Goal: Navigation & Orientation: Find specific page/section

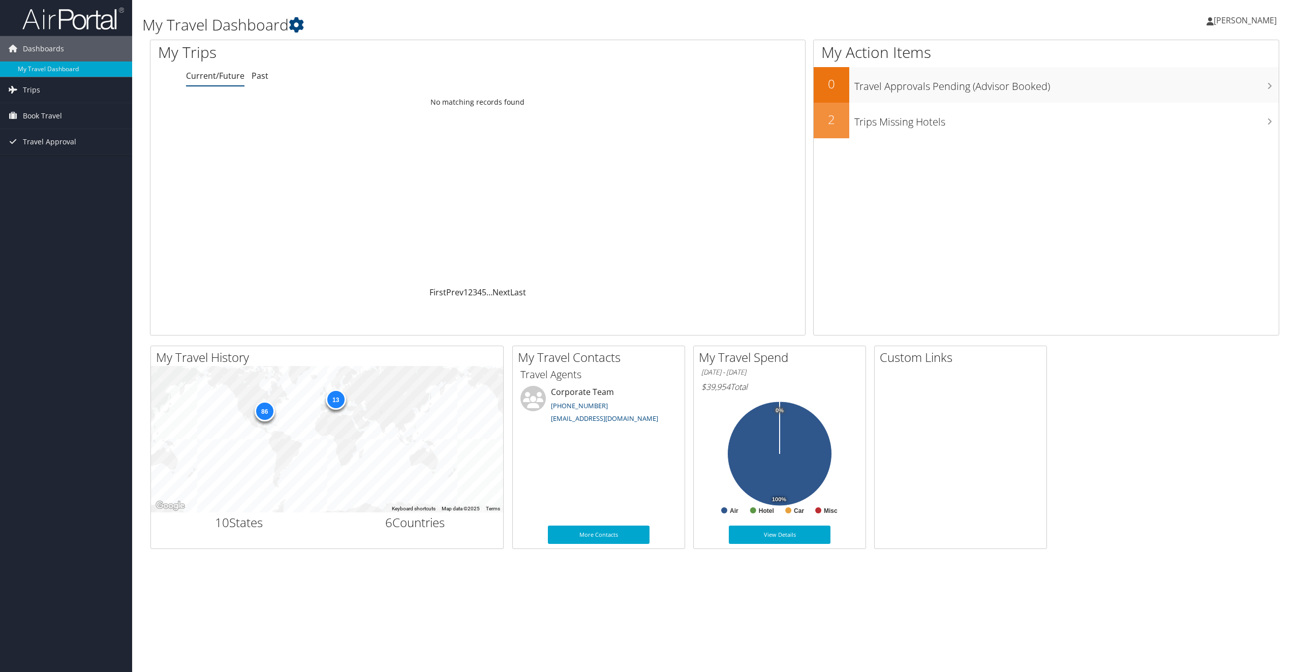
click at [1246, 19] on span "[PERSON_NAME]" at bounding box center [1245, 20] width 63 height 11
click at [1199, 56] on link "My Settings" at bounding box center [1219, 55] width 113 height 17
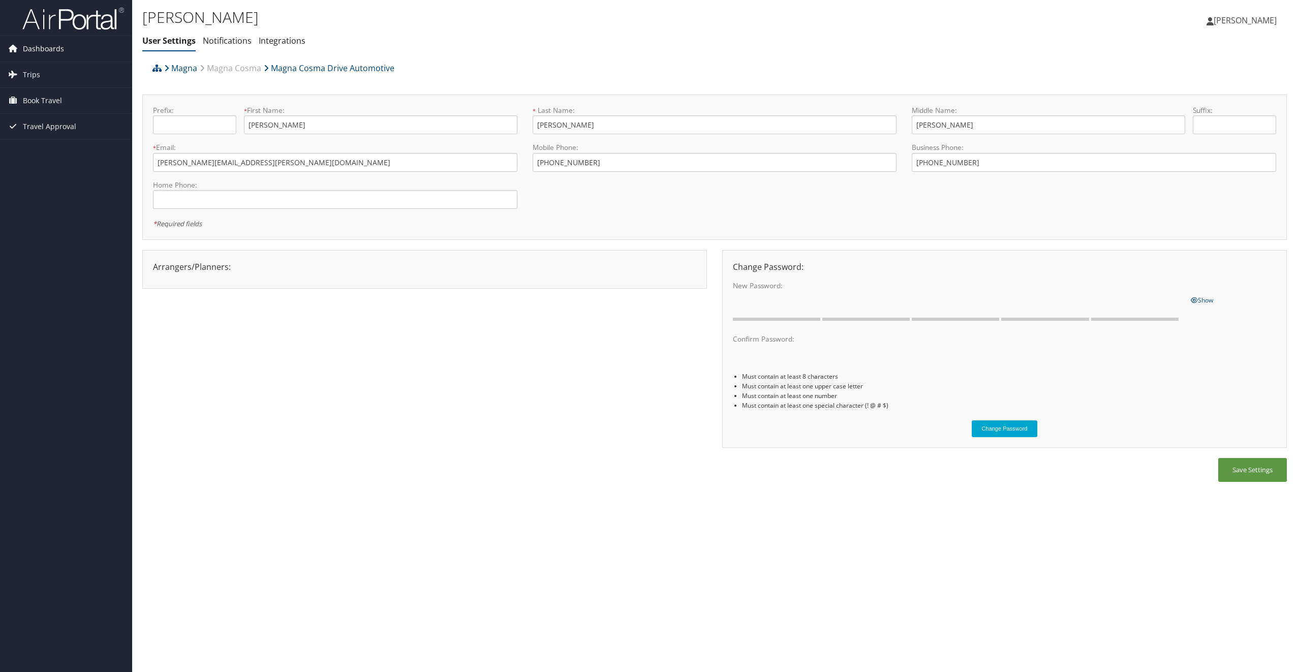
click at [34, 45] on span "Dashboards" at bounding box center [43, 48] width 41 height 25
click at [38, 71] on link "My Travel Dashboard" at bounding box center [66, 69] width 132 height 15
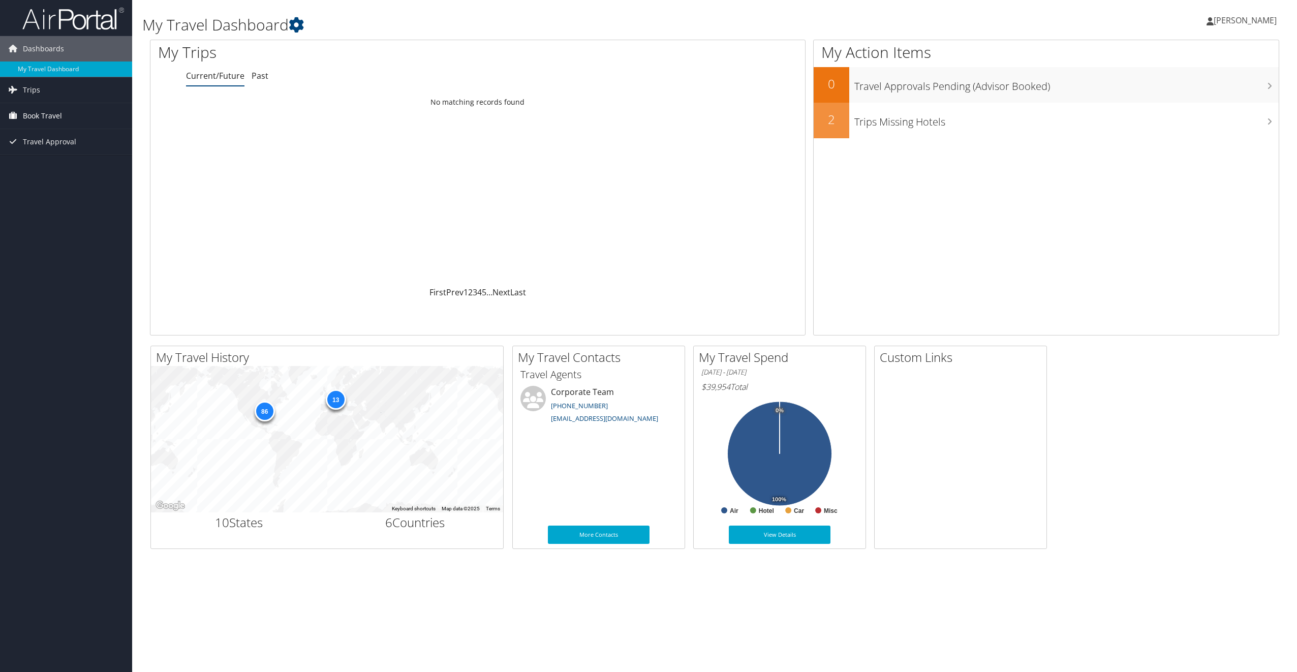
click at [35, 115] on span "Book Travel" at bounding box center [42, 115] width 39 height 25
click at [46, 49] on span "Dashboards" at bounding box center [43, 48] width 41 height 25
click at [296, 22] on icon at bounding box center [296, 24] width 15 height 15
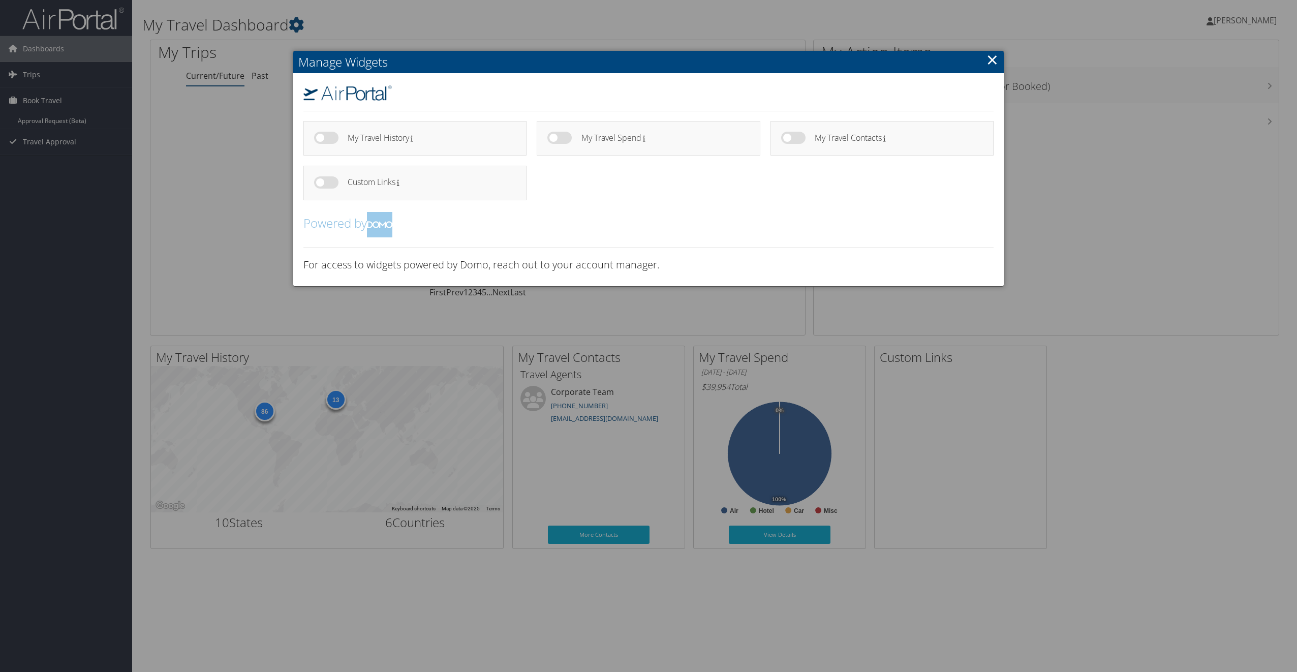
click at [217, 150] on div at bounding box center [648, 336] width 1297 height 672
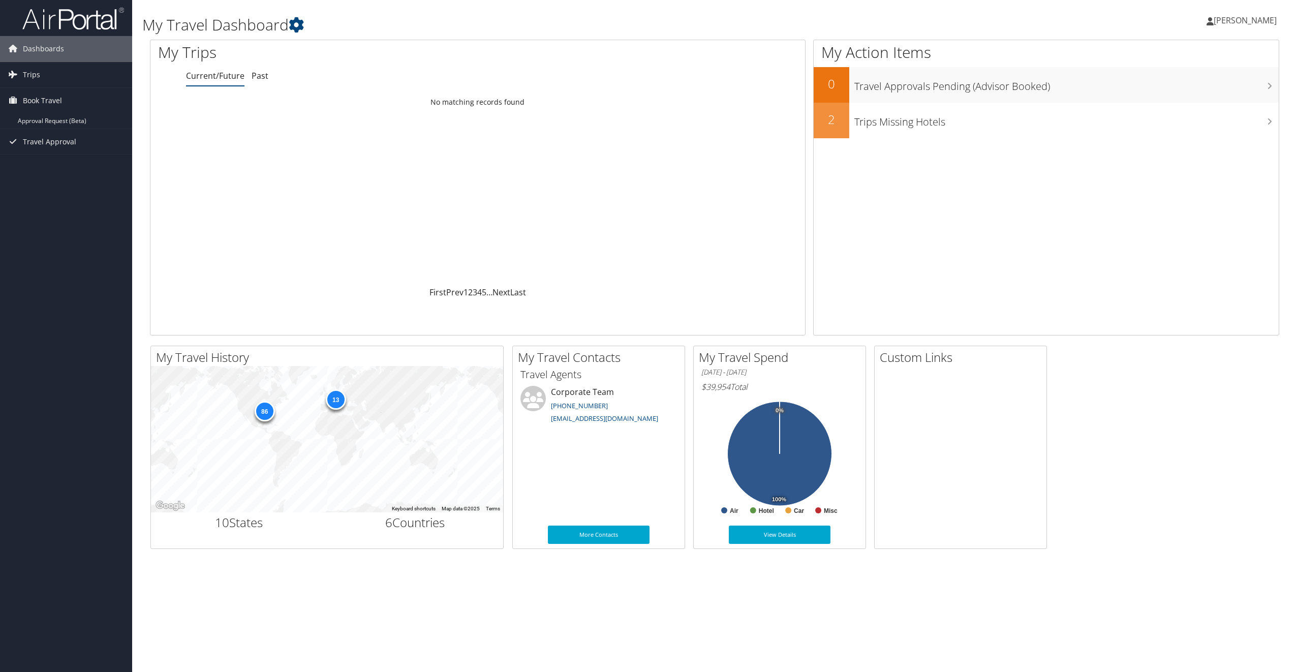
click at [1249, 23] on span "[PERSON_NAME]" at bounding box center [1245, 20] width 63 height 11
click at [1209, 94] on link "View Travel Profile" at bounding box center [1219, 90] width 113 height 17
click at [1256, 20] on span "[PERSON_NAME]" at bounding box center [1245, 20] width 63 height 11
click at [1213, 70] on link "Travel Agency Contacts" at bounding box center [1219, 73] width 113 height 17
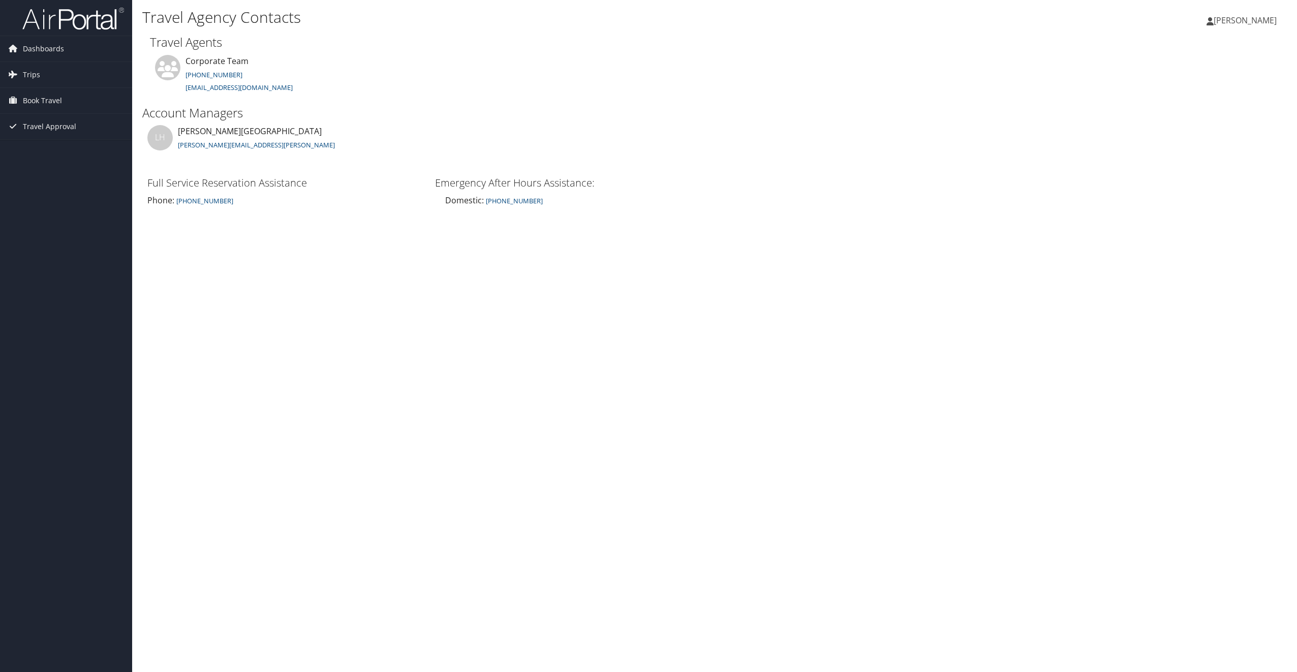
click at [1252, 22] on span "[PERSON_NAME]" at bounding box center [1245, 20] width 63 height 11
click at [1189, 54] on link "My Settings" at bounding box center [1219, 55] width 113 height 17
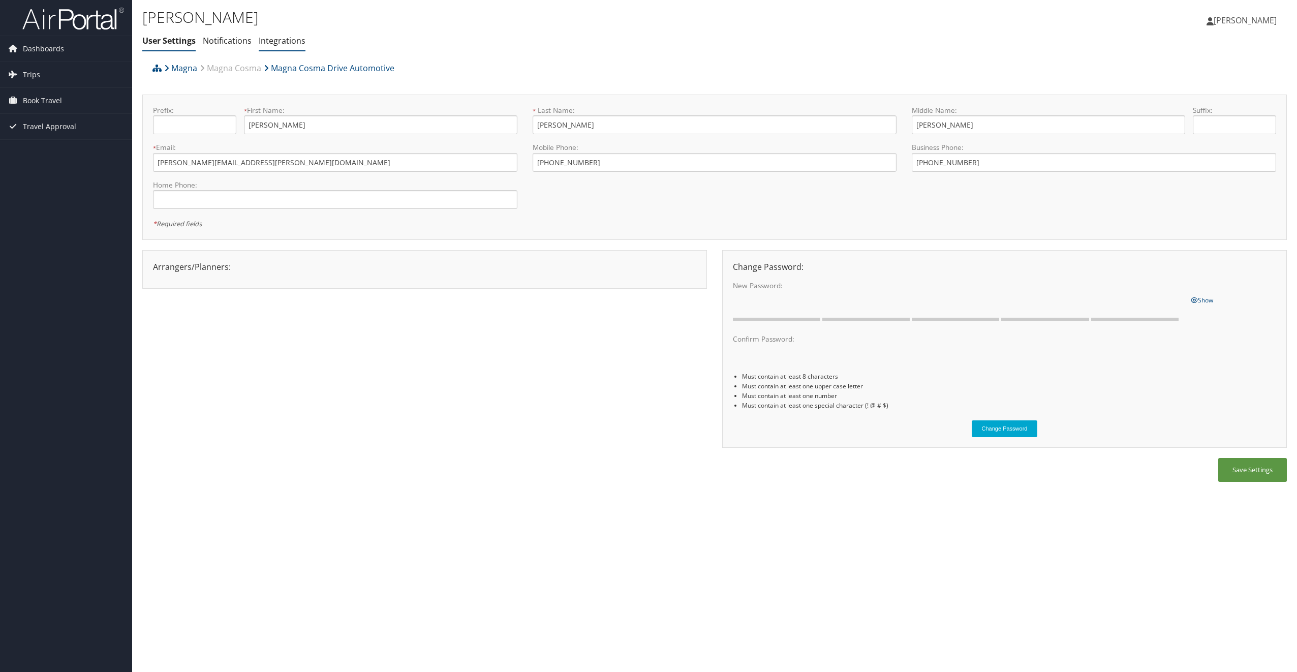
click at [281, 42] on link "Integrations" at bounding box center [282, 40] width 47 height 11
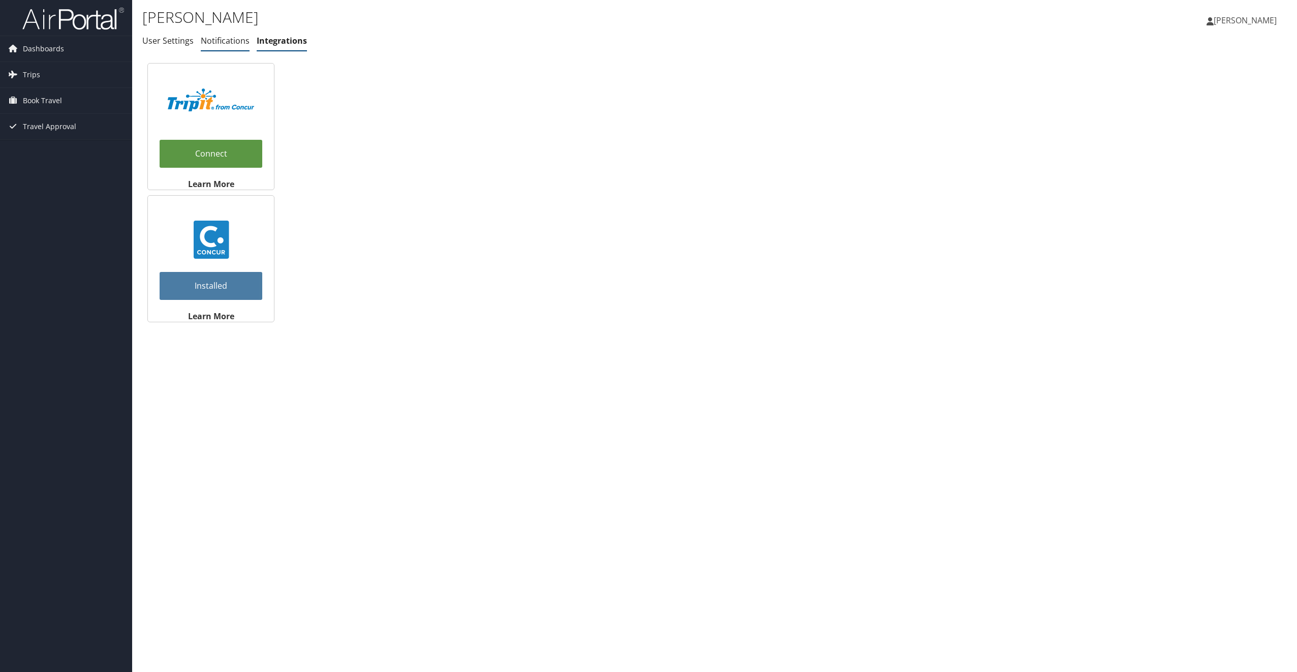
click at [227, 40] on link "Notifications" at bounding box center [225, 40] width 49 height 11
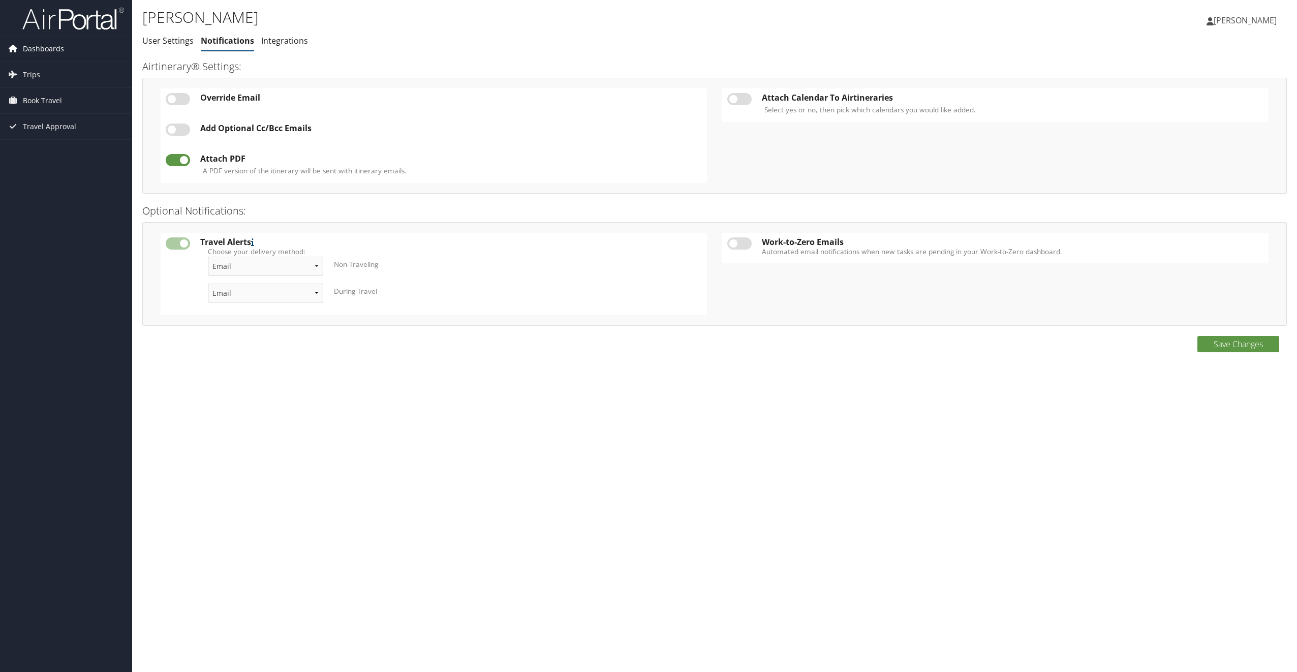
click at [54, 46] on span "Dashboards" at bounding box center [43, 48] width 41 height 25
